Goal: Transaction & Acquisition: Obtain resource

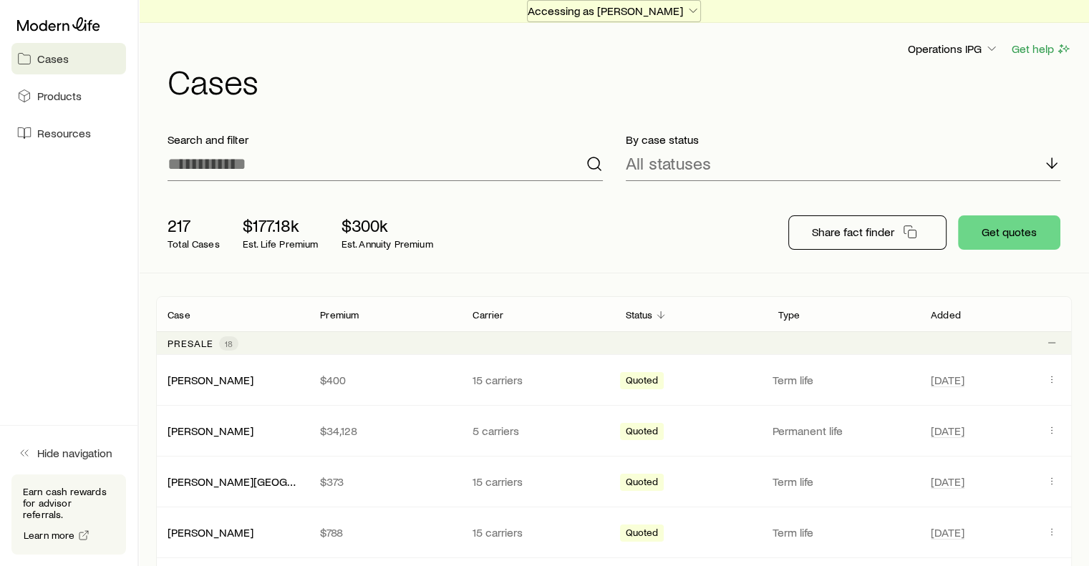
click at [686, 11] on icon "button" at bounding box center [693, 11] width 14 height 14
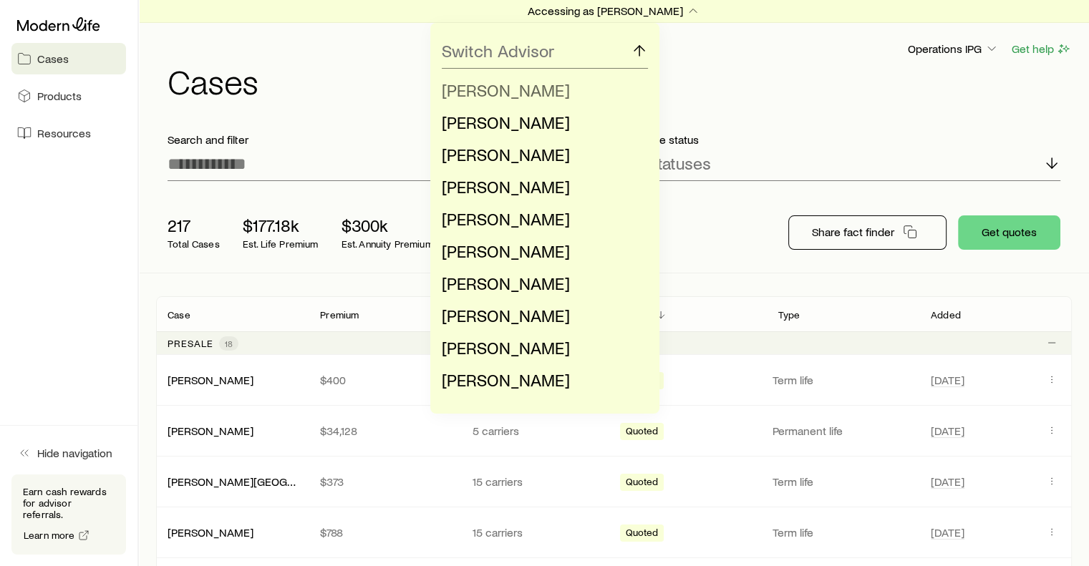
click at [597, 98] on li "[PERSON_NAME]" at bounding box center [541, 90] width 198 height 32
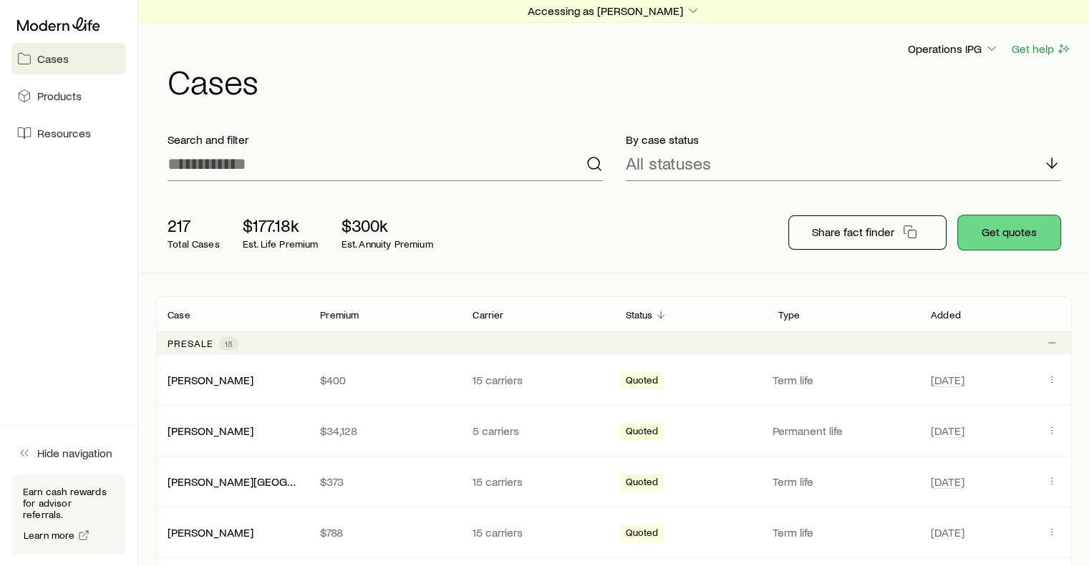
click at [1006, 232] on button "Get quotes" at bounding box center [1009, 232] width 102 height 34
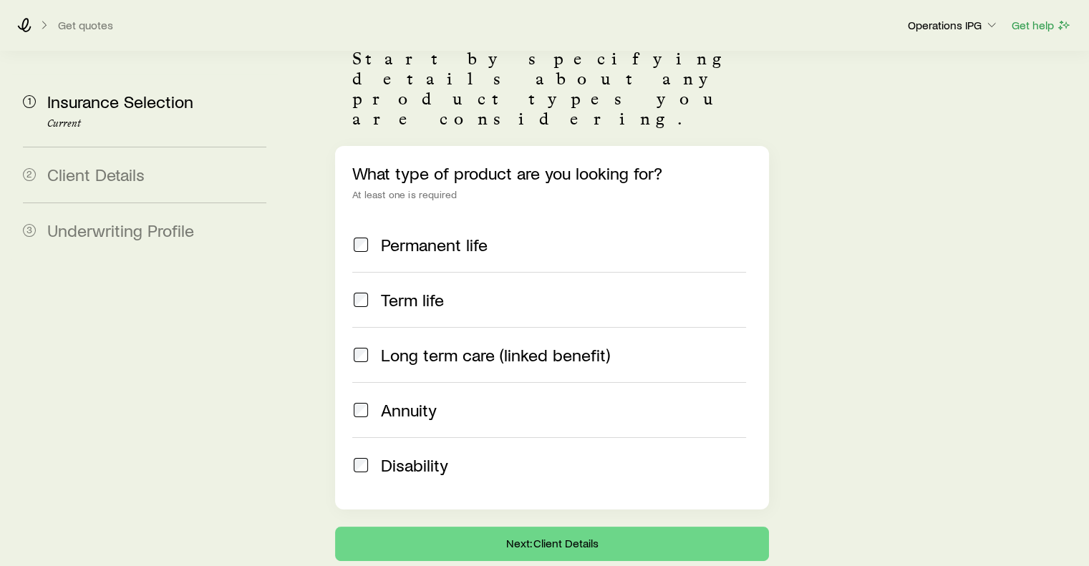
scroll to position [175, 0]
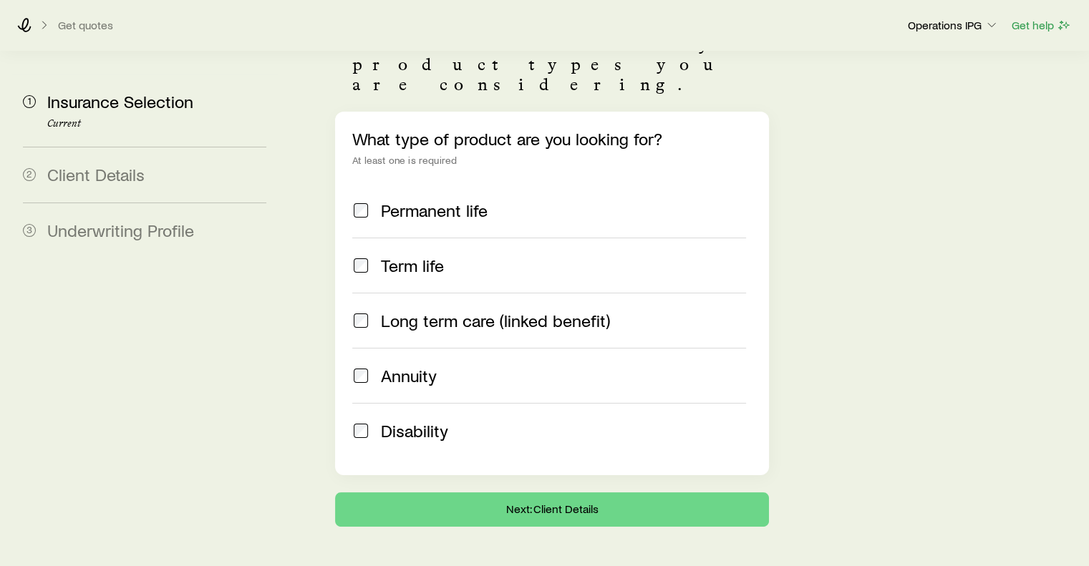
drag, startPoint x: 442, startPoint y: 237, endPoint x: 410, endPoint y: 230, distance: 33.0
click at [410, 255] on span "Term life" at bounding box center [412, 265] width 63 height 20
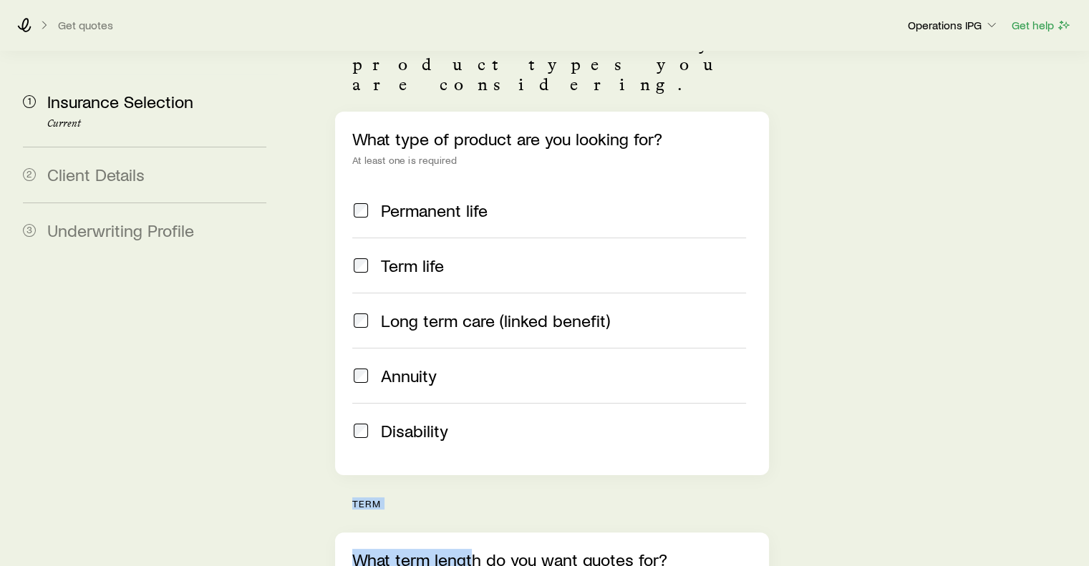
drag, startPoint x: 469, startPoint y: 469, endPoint x: 535, endPoint y: 127, distance: 347.8
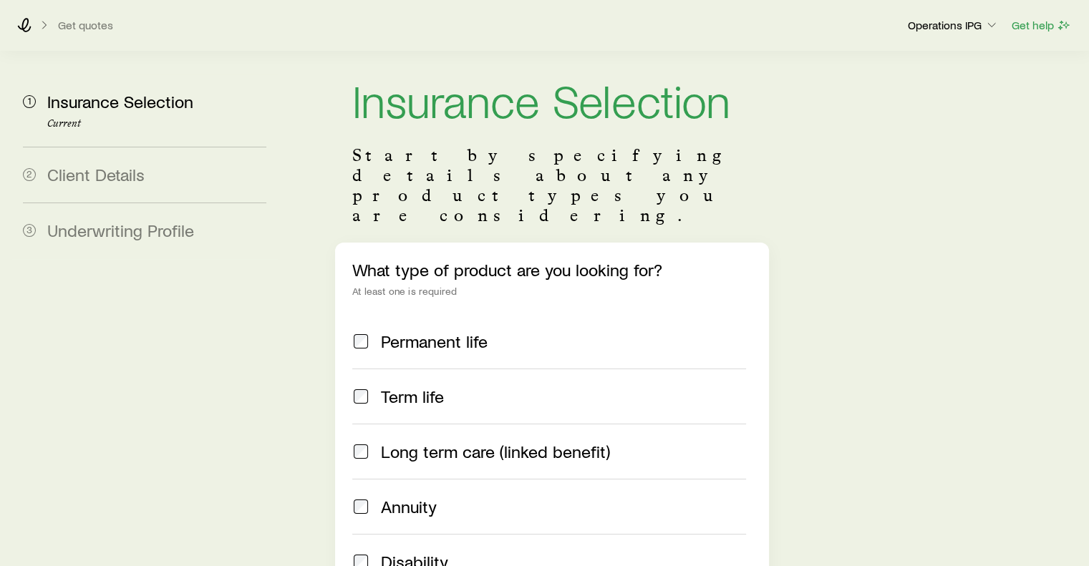
scroll to position [0, 0]
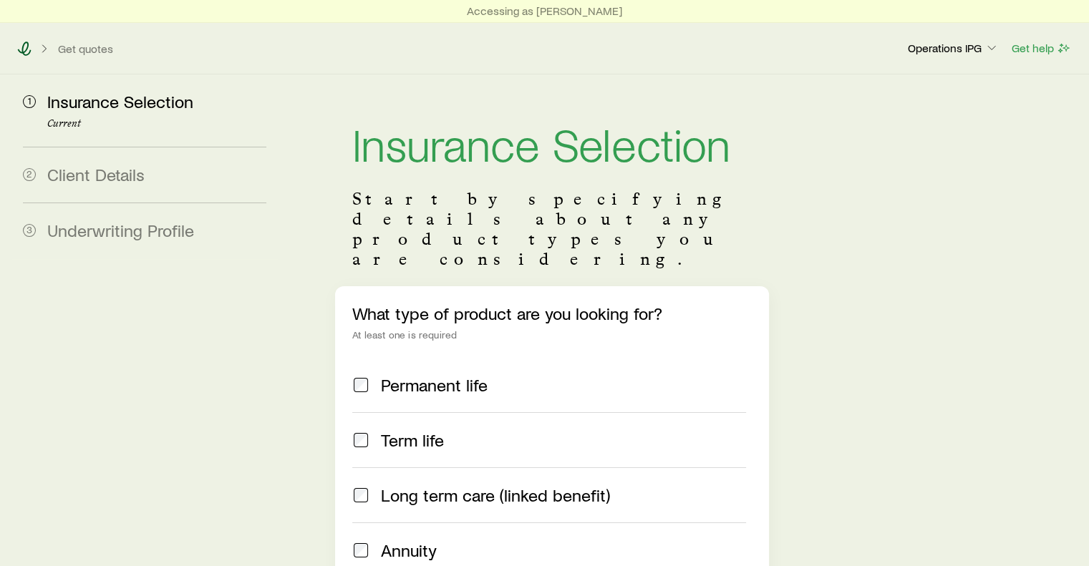
click at [24, 49] on icon at bounding box center [24, 49] width 14 height 14
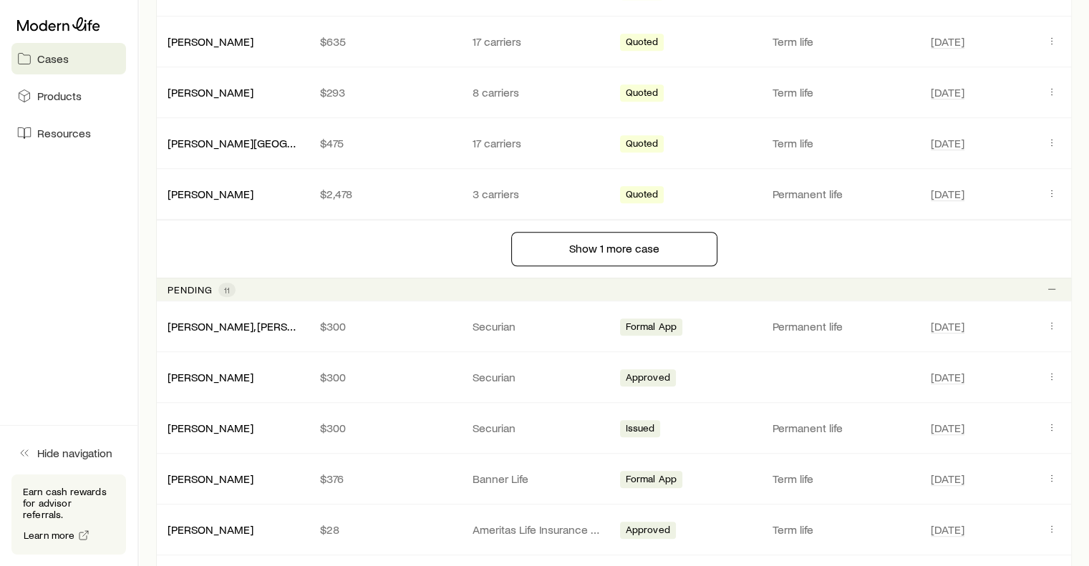
scroll to position [999, 0]
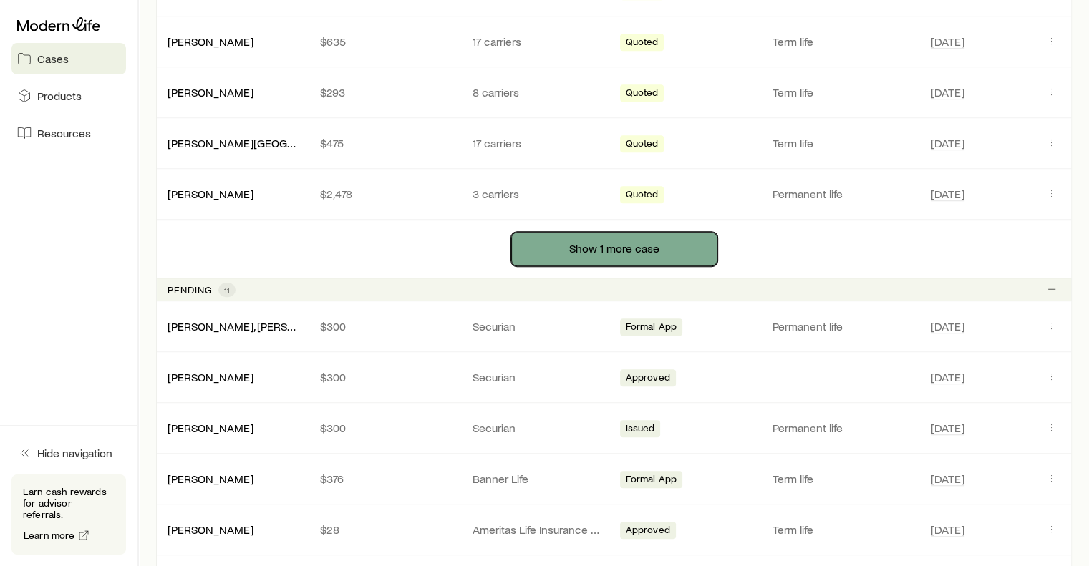
click at [560, 245] on button "Show 1 more case" at bounding box center [614, 249] width 206 height 34
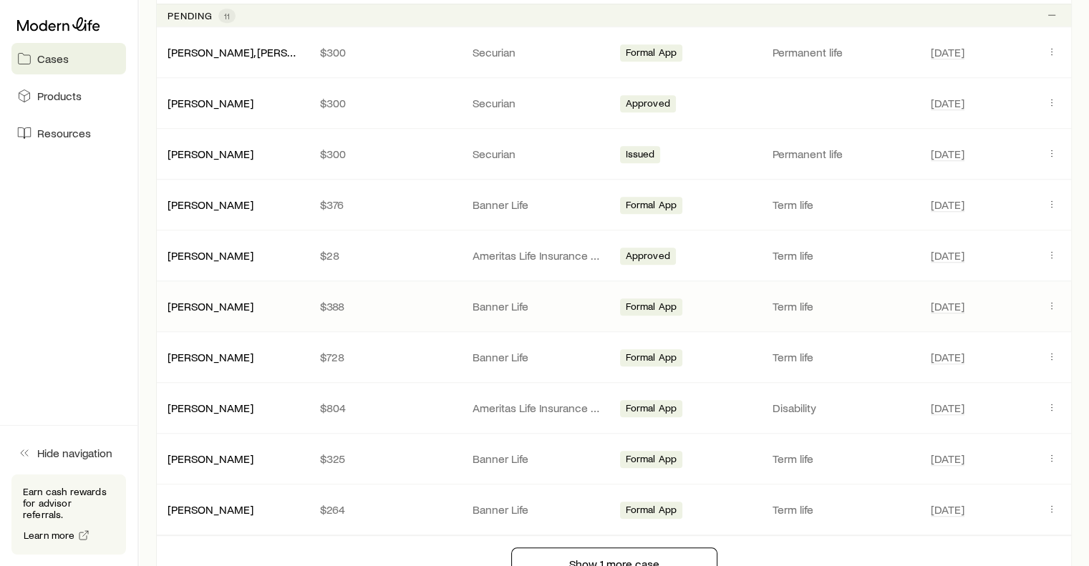
scroll to position [1271, 0]
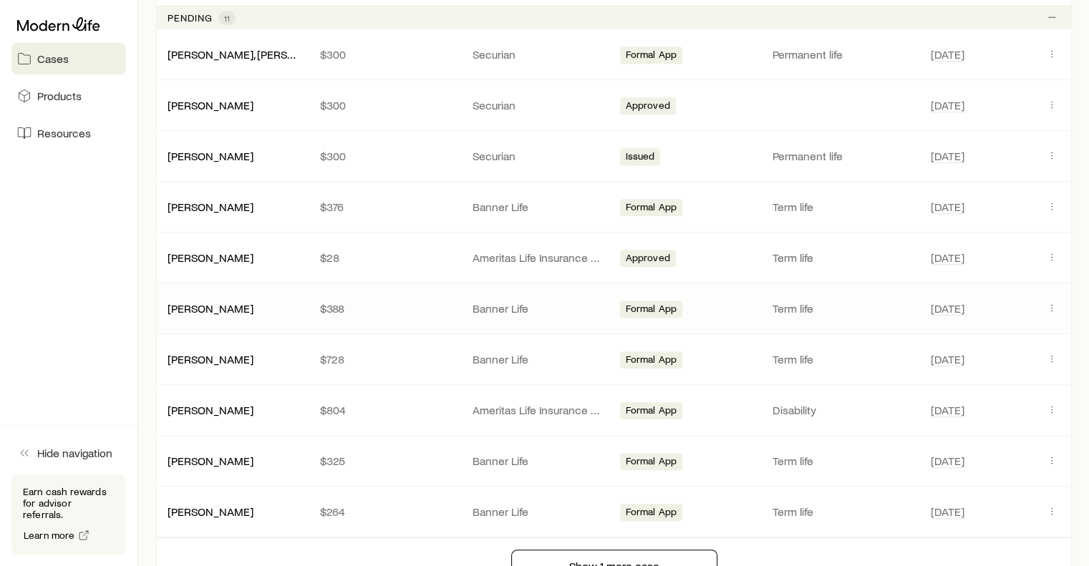
click at [495, 312] on div "[PERSON_NAME] $388 Banner Life Formal App Term life [DATE]" at bounding box center [613, 308] width 915 height 50
click at [1058, 248] on button "Client cases" at bounding box center [1051, 256] width 17 height 17
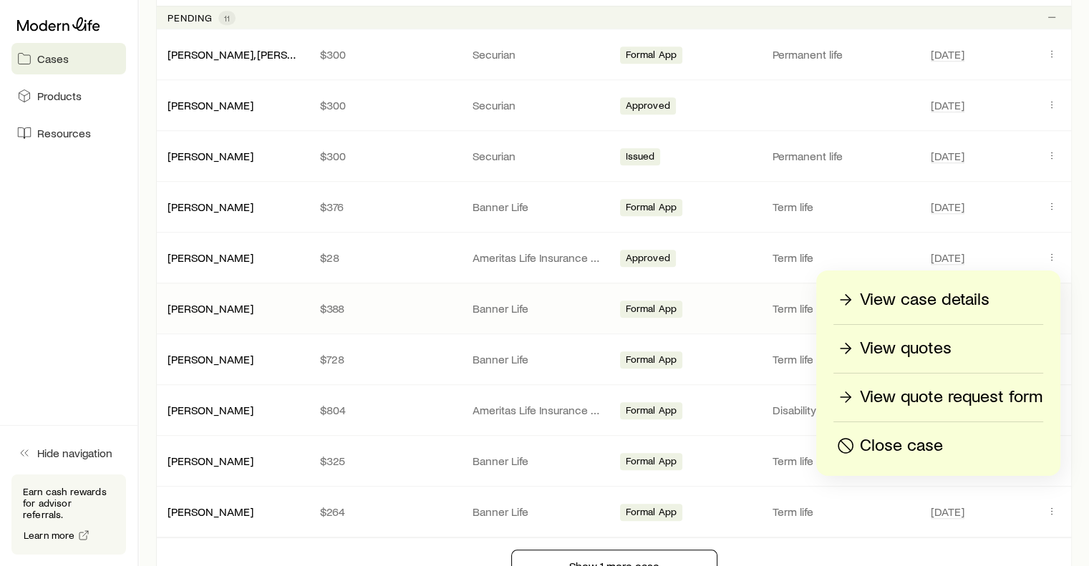
click at [980, 298] on p "View case details" at bounding box center [925, 299] width 130 height 23
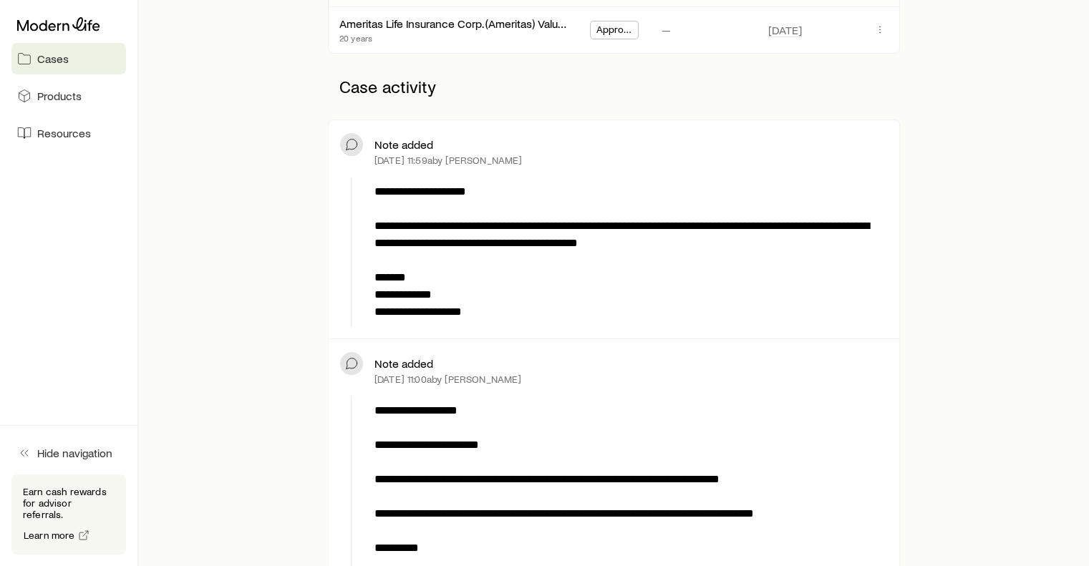
scroll to position [315, 0]
